Goal: Task Accomplishment & Management: Use online tool/utility

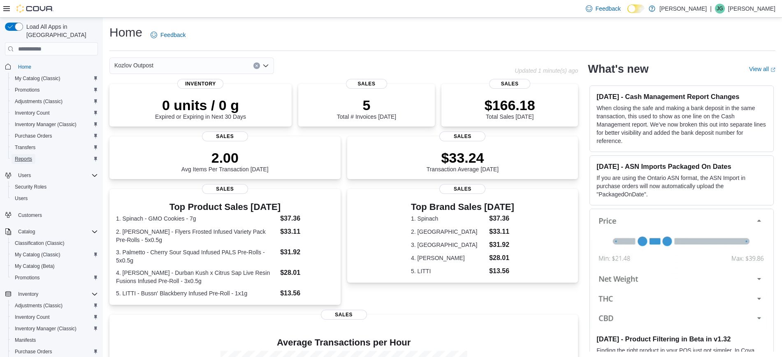
click at [25, 156] on span "Reports" at bounding box center [23, 159] width 17 height 7
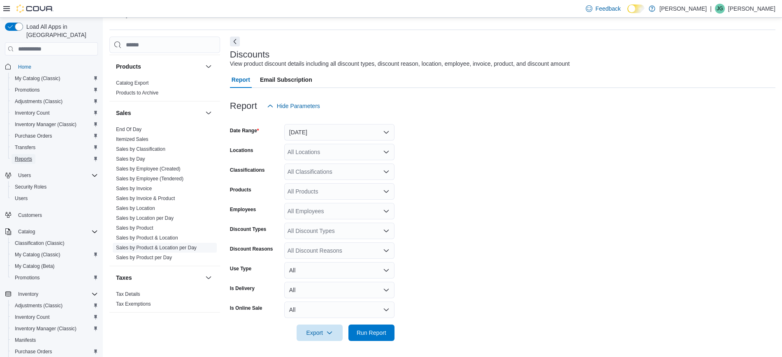
scroll to position [21, 0]
click at [135, 206] on link "Sales by Location" at bounding box center [135, 208] width 39 height 6
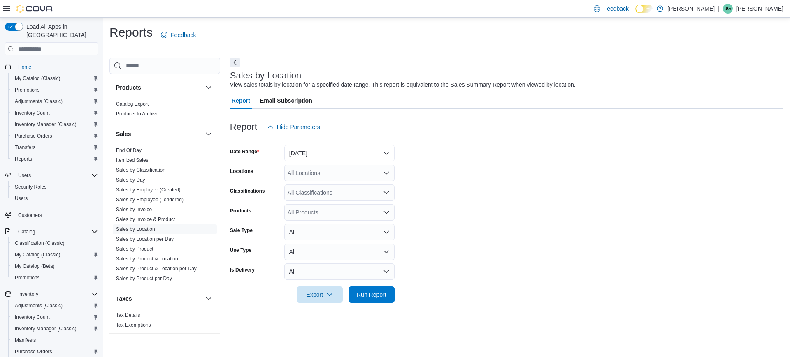
click at [308, 156] on button "Yesterday" at bounding box center [339, 153] width 110 height 16
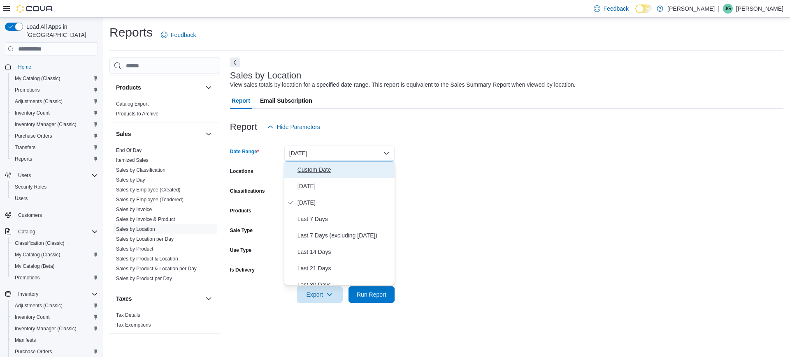
click at [311, 172] on span "Custom Date" at bounding box center [344, 170] width 94 height 10
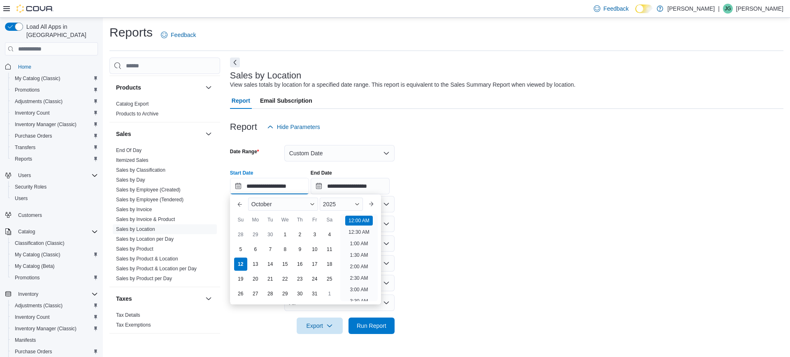
click at [269, 183] on input "**********" at bounding box center [269, 186] width 79 height 16
click at [259, 251] on div "6" at bounding box center [255, 250] width 14 height 14
type input "**********"
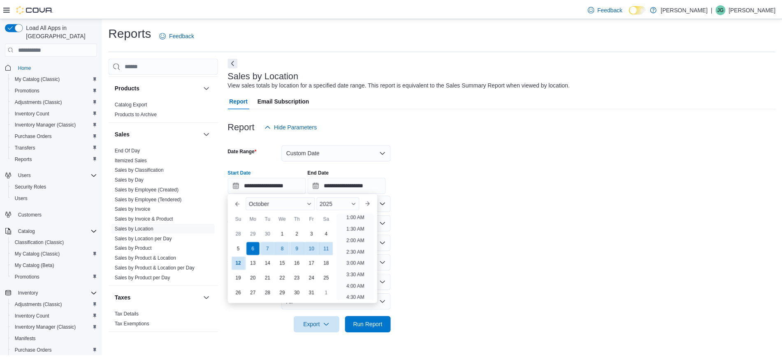
scroll to position [2, 0]
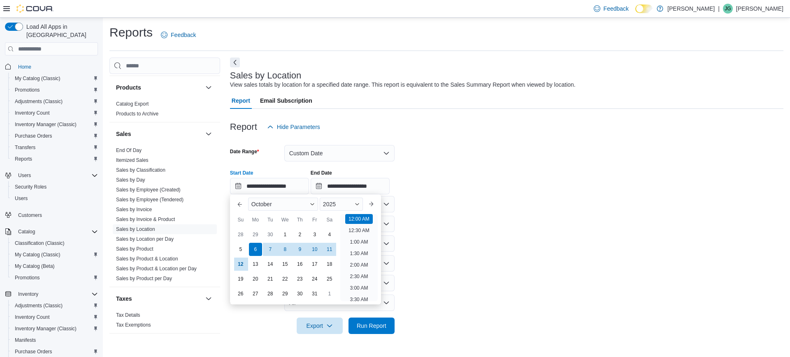
click at [513, 186] on div "**********" at bounding box center [506, 178] width 553 height 31
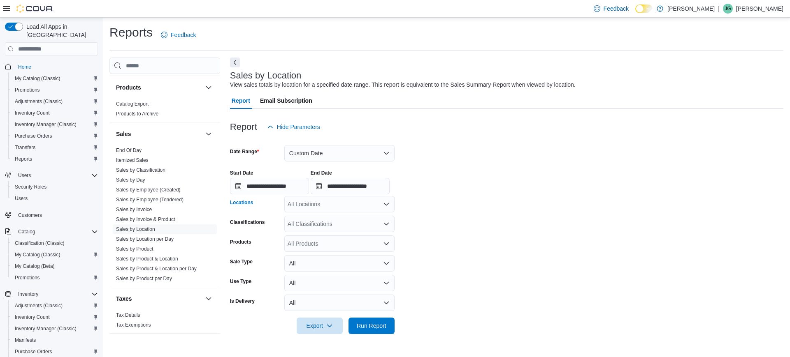
click at [308, 207] on div "All Locations" at bounding box center [339, 204] width 110 height 16
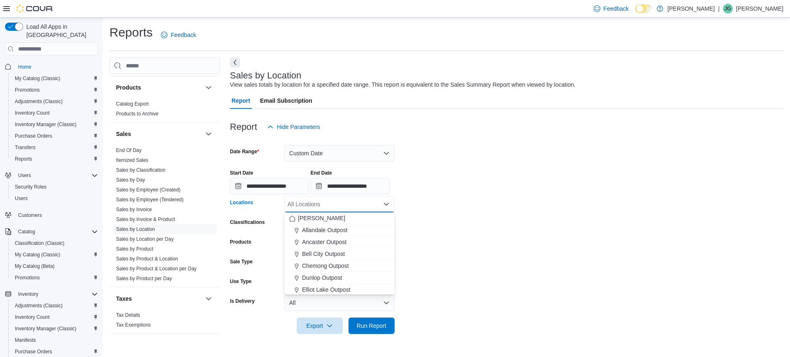
click at [501, 178] on div "**********" at bounding box center [506, 178] width 553 height 31
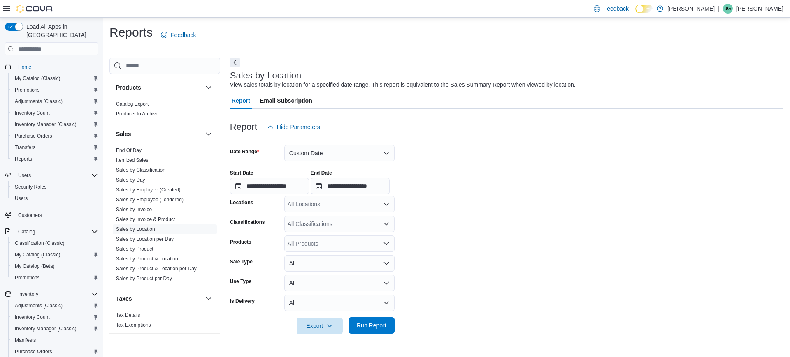
click at [379, 320] on span "Run Report" at bounding box center [371, 326] width 36 height 16
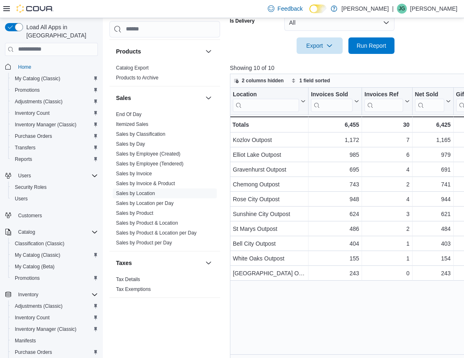
scroll to position [472, 0]
click at [8, 9] on icon at bounding box center [6, 8] width 7 height 5
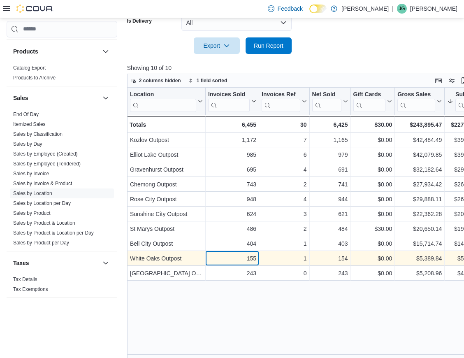
click at [206, 258] on div "155 - Invoices Sold, column 2, row 9" at bounding box center [232, 258] width 53 height 15
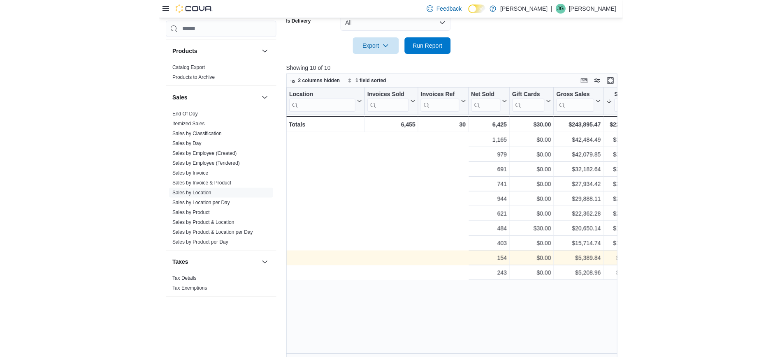
scroll to position [0, 267]
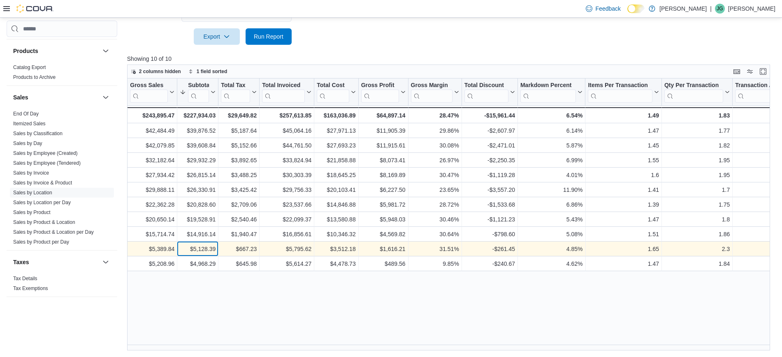
click at [212, 248] on div "$5,128.39" at bounding box center [198, 250] width 36 height 10
click at [202, 260] on div "$4,968.29" at bounding box center [198, 265] width 36 height 10
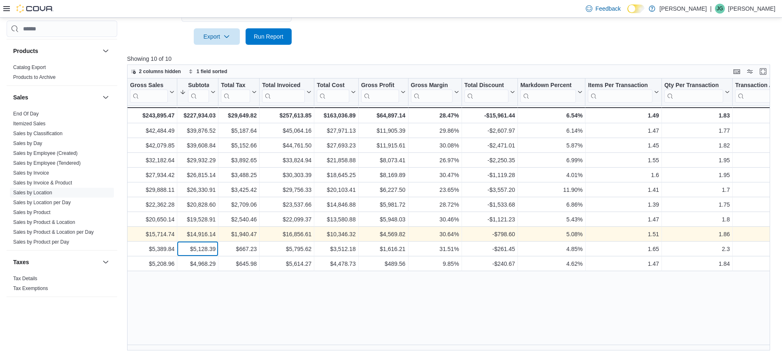
click at [203, 250] on div "$5,128.39" at bounding box center [198, 250] width 36 height 10
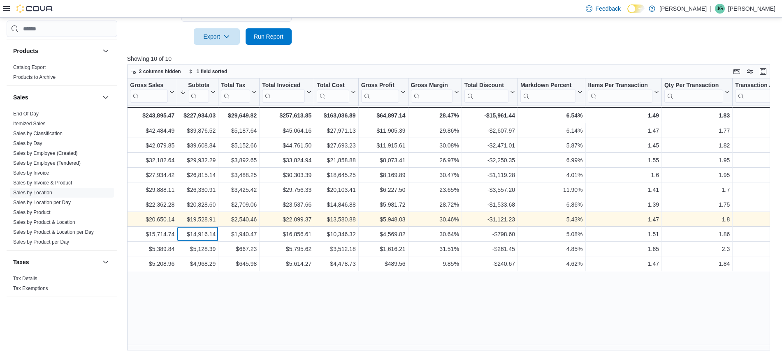
click at [206, 234] on div "$14,916.14" at bounding box center [198, 235] width 36 height 10
click at [206, 218] on div "$19,528.91" at bounding box center [198, 220] width 36 height 10
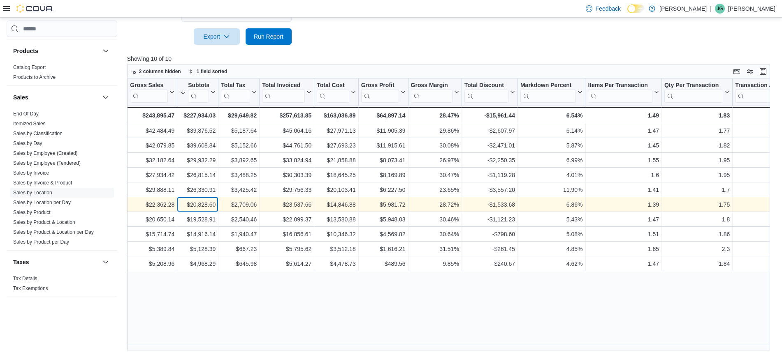
click at [206, 204] on div "$20,828.60" at bounding box center [198, 205] width 36 height 10
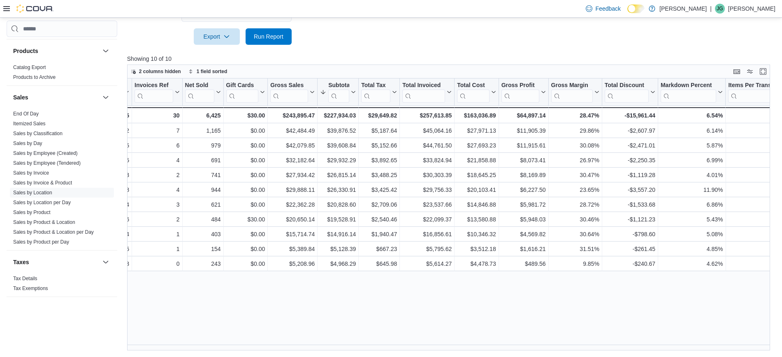
scroll to position [0, 0]
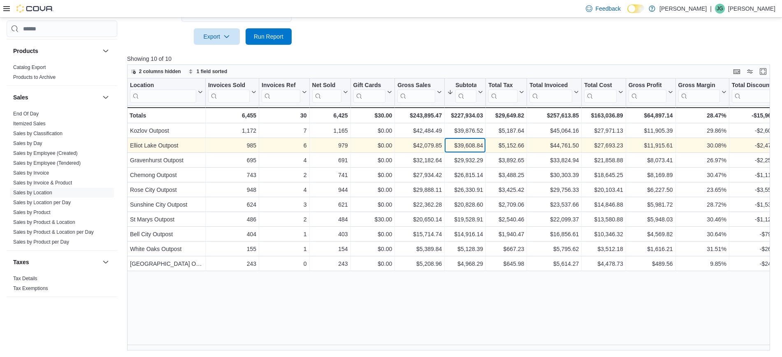
click at [475, 148] on div "$39,608.84" at bounding box center [465, 146] width 36 height 10
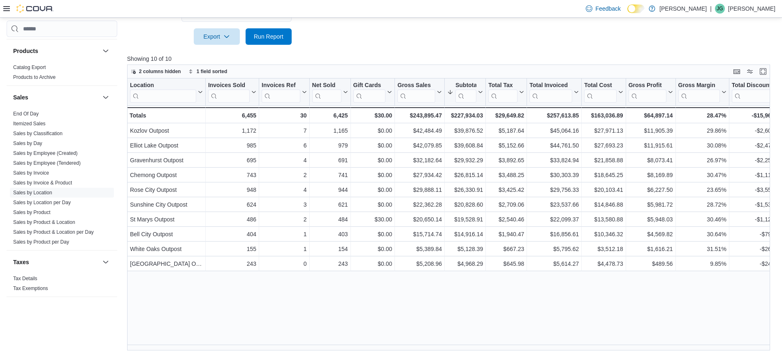
click at [472, 293] on div "Location Click to view column header actions Invoices Sold Click to view column…" at bounding box center [451, 215] width 649 height 272
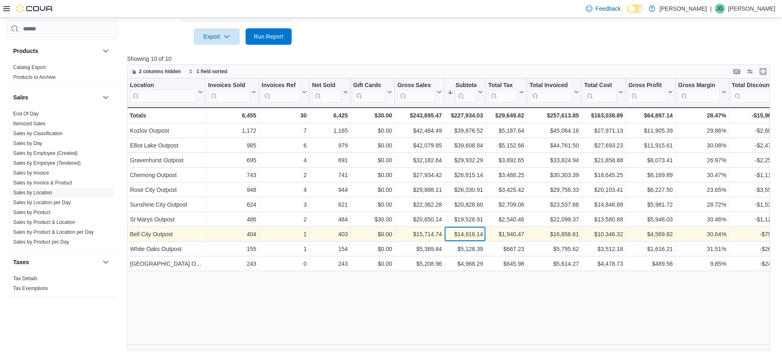
click at [446, 236] on div "$14,916.14 - Subtotal, column 7, row 8" at bounding box center [465, 234] width 41 height 15
click at [771, 234] on div "-$798.60" at bounding box center [757, 235] width 51 height 10
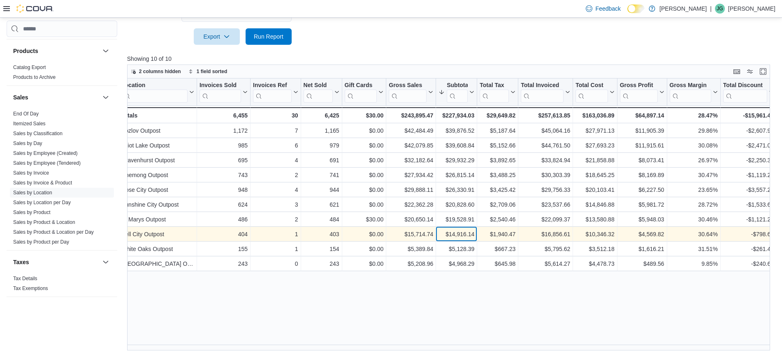
click at [462, 231] on div "$14,916.14" at bounding box center [456, 235] width 36 height 10
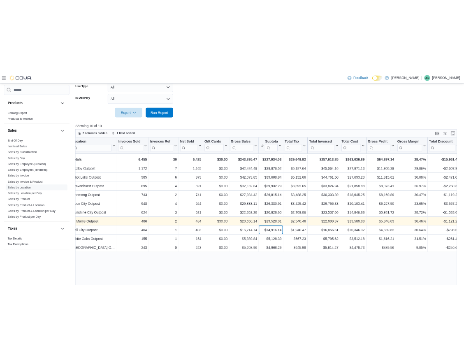
scroll to position [290, 0]
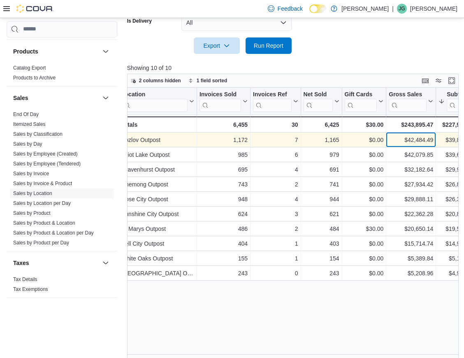
click at [423, 142] on div "$42,484.49" at bounding box center [411, 140] width 44 height 10
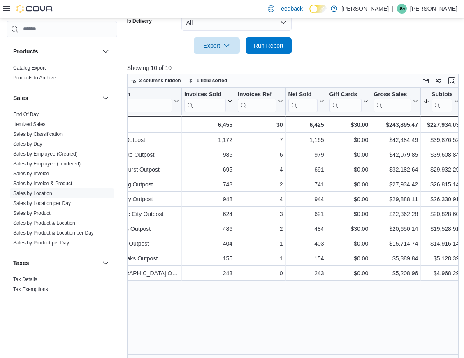
drag, startPoint x: 342, startPoint y: 39, endPoint x: 337, endPoint y: 29, distance: 10.9
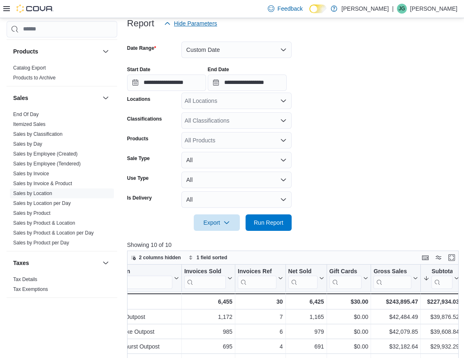
scroll to position [0, 0]
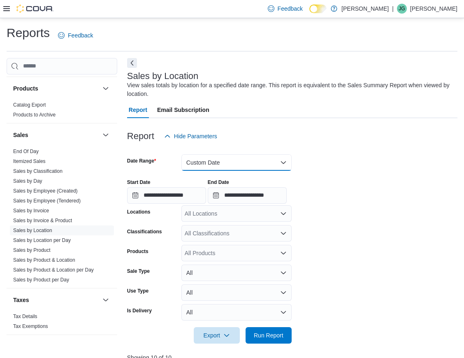
click at [204, 160] on button "Custom Date" at bounding box center [236, 162] width 110 height 16
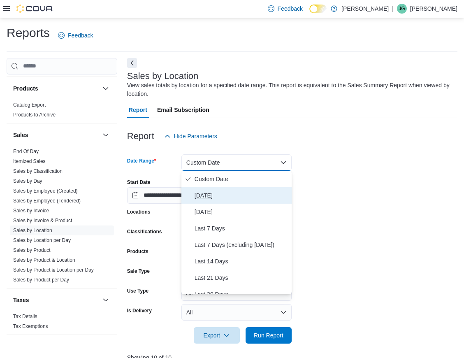
click at [206, 195] on span "Today" at bounding box center [242, 195] width 94 height 10
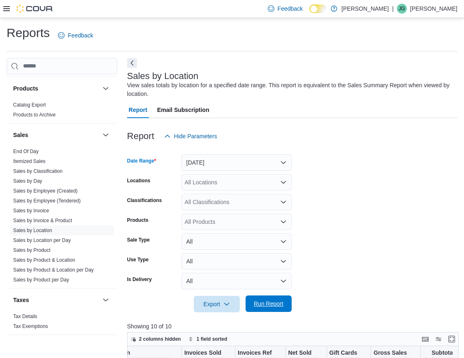
click at [276, 305] on span "Run Report" at bounding box center [269, 303] width 30 height 8
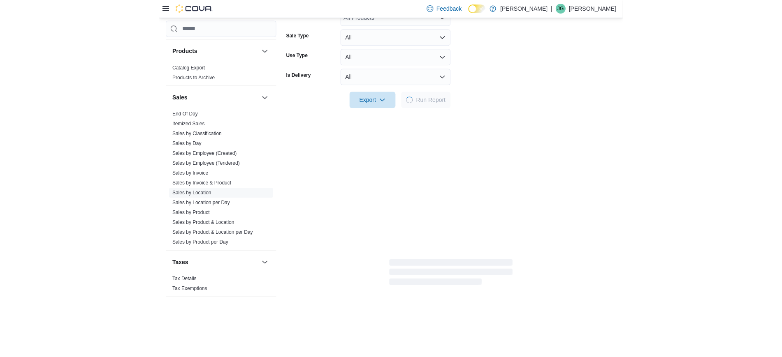
scroll to position [206, 0]
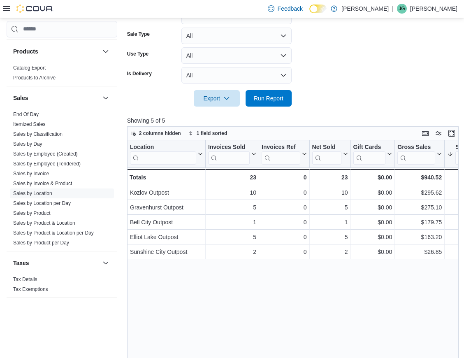
click at [393, 75] on form "Date Range Today Locations All Locations Classifications All Classifications Pr…" at bounding box center [292, 23] width 330 height 168
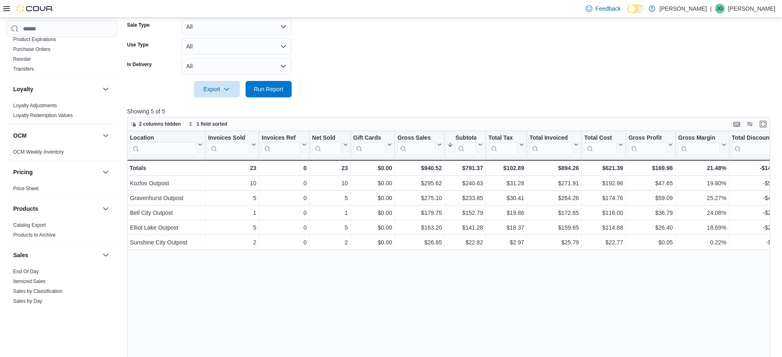
scroll to position [215, 0]
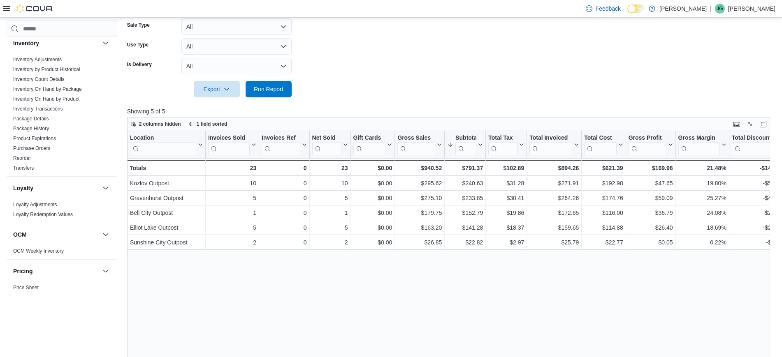
click at [3, 1] on div "Feedback Dark Mode Miss Jones | JG Jenn Gagne" at bounding box center [391, 9] width 782 height 18
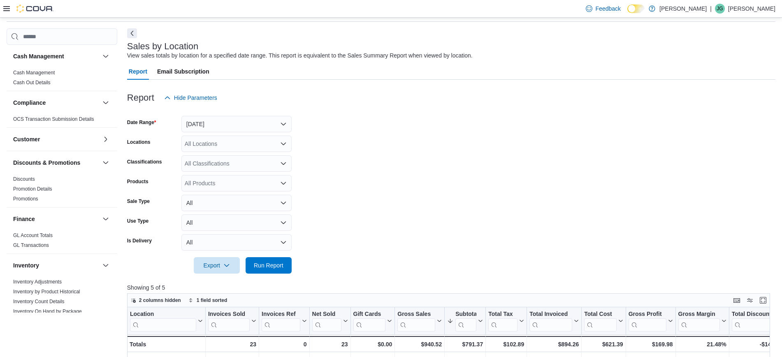
scroll to position [0, 0]
